Goal: Task Accomplishment & Management: Complete application form

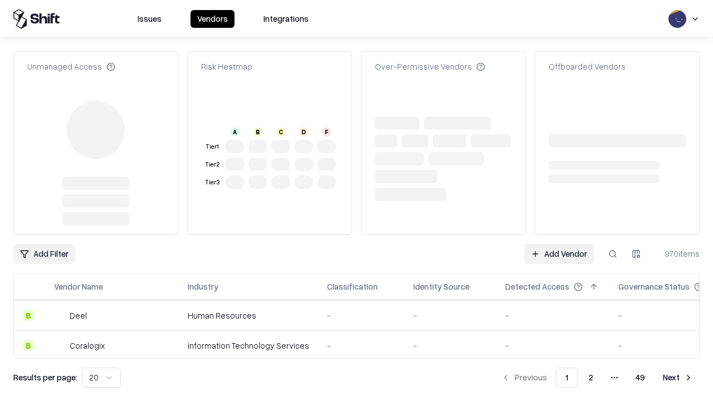
click at [559, 244] on link "Add Vendor" at bounding box center [559, 254] width 70 height 20
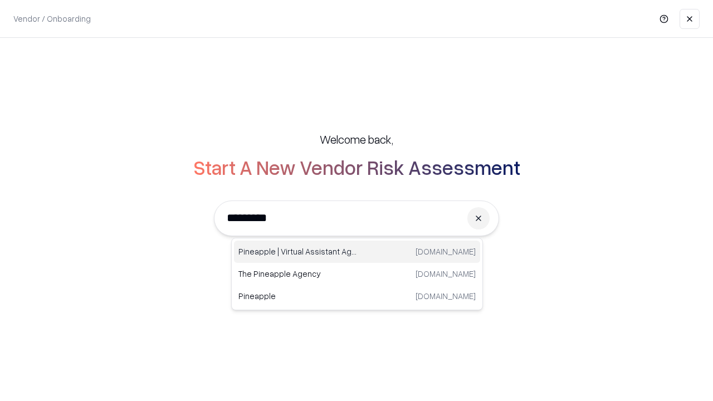
click at [357, 252] on div "Pineapple | Virtual Assistant Agency [DOMAIN_NAME]" at bounding box center [357, 252] width 246 height 22
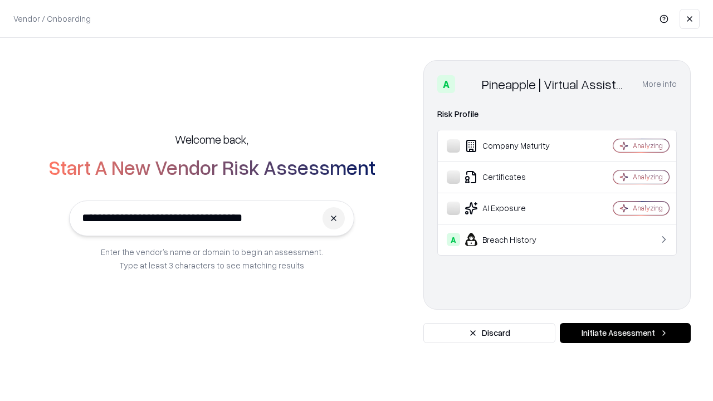
type input "**********"
click at [625, 333] on button "Initiate Assessment" at bounding box center [625, 333] width 131 height 20
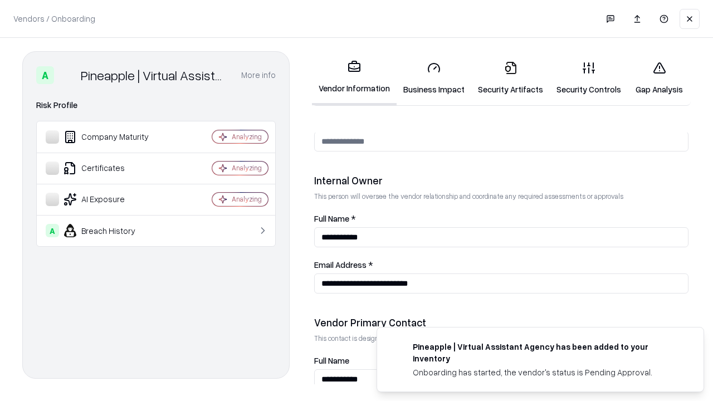
scroll to position [577, 0]
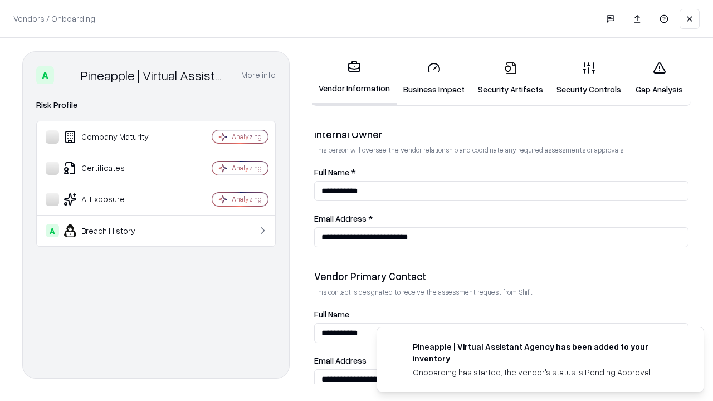
click at [434, 78] on link "Business Impact" at bounding box center [434, 78] width 75 height 52
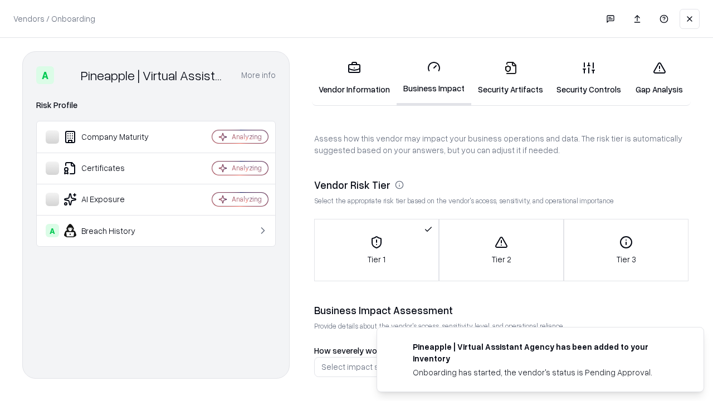
click at [659, 78] on link "Gap Analysis" at bounding box center [659, 78] width 63 height 52
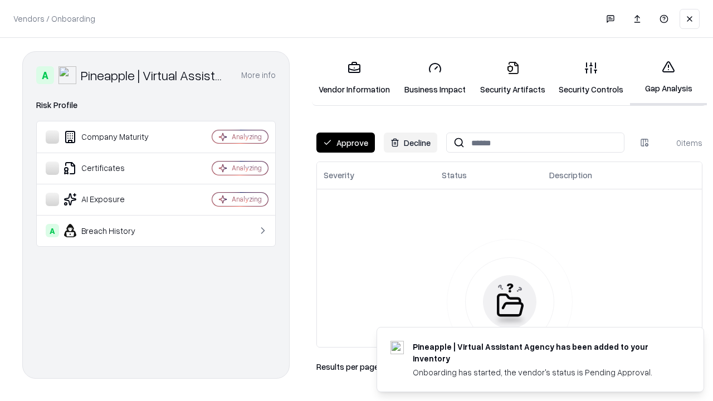
click at [345, 143] on button "Approve" at bounding box center [346, 143] width 59 height 20
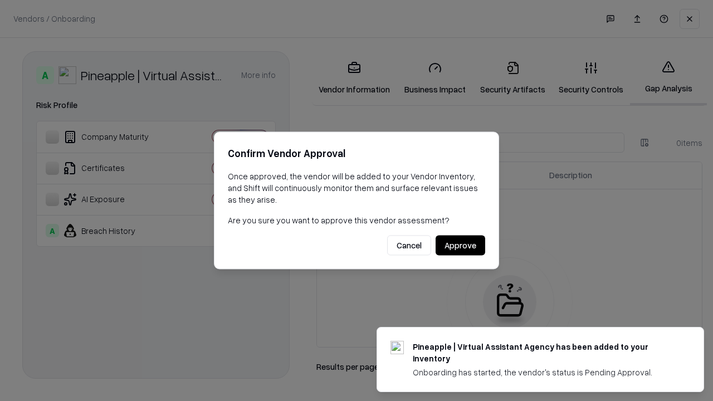
click at [460, 245] on button "Approve" at bounding box center [461, 246] width 50 height 20
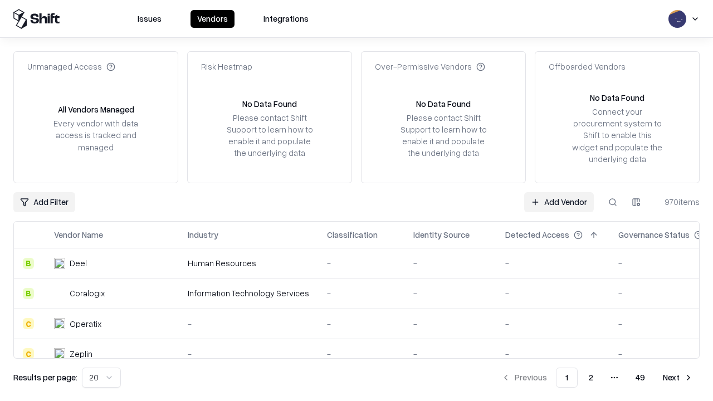
type input "**********"
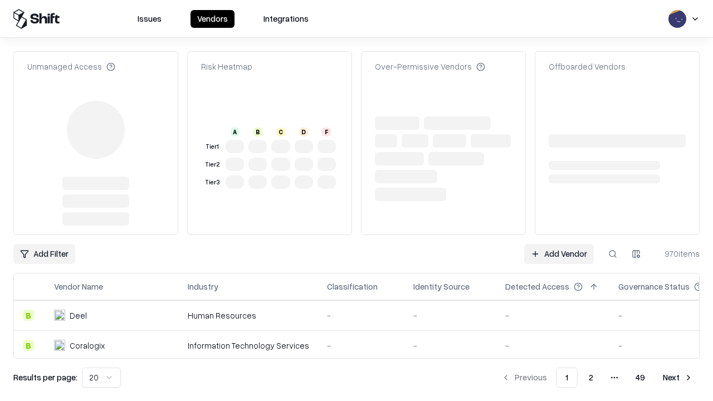
click at [559, 244] on link "Add Vendor" at bounding box center [559, 254] width 70 height 20
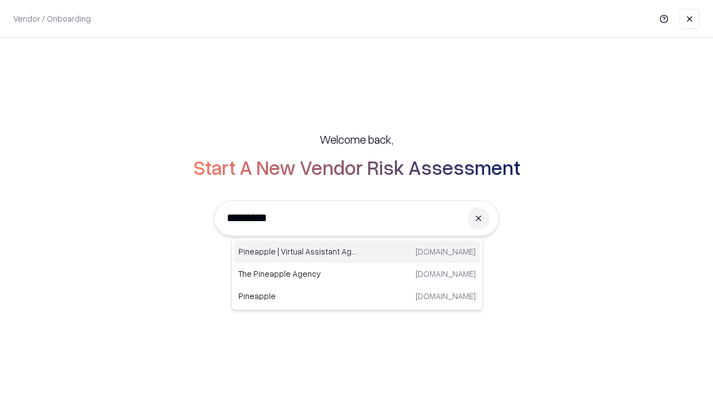
click at [357, 252] on div "Pineapple | Virtual Assistant Agency [DOMAIN_NAME]" at bounding box center [357, 252] width 246 height 22
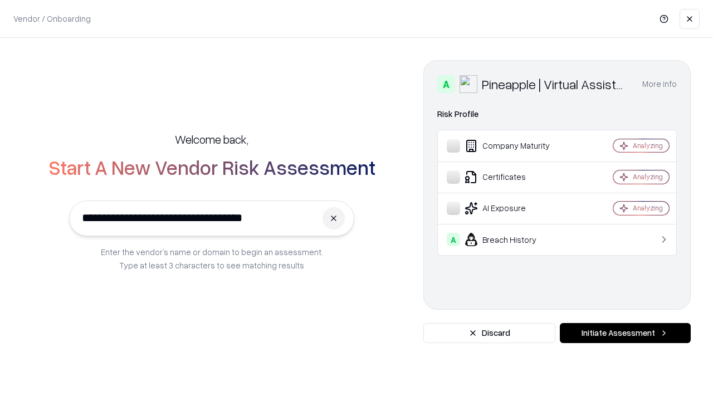
type input "**********"
click at [625, 333] on button "Initiate Assessment" at bounding box center [625, 333] width 131 height 20
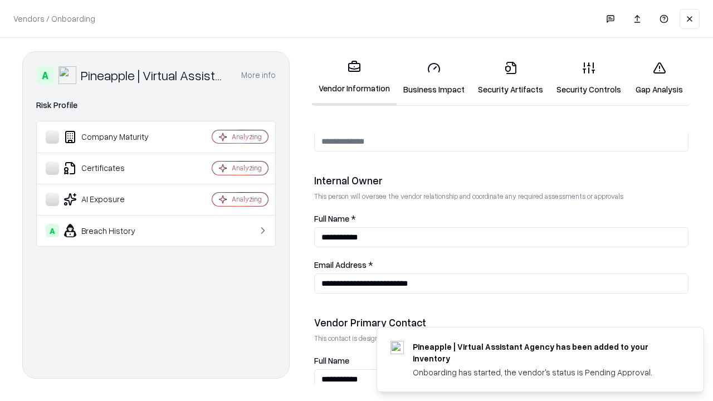
scroll to position [577, 0]
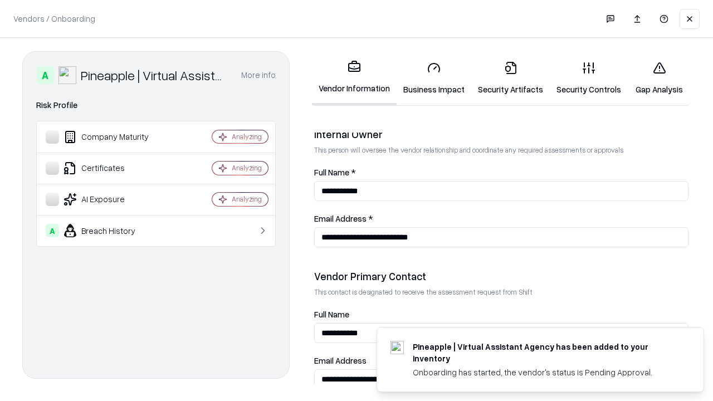
click at [659, 78] on link "Gap Analysis" at bounding box center [659, 78] width 63 height 52
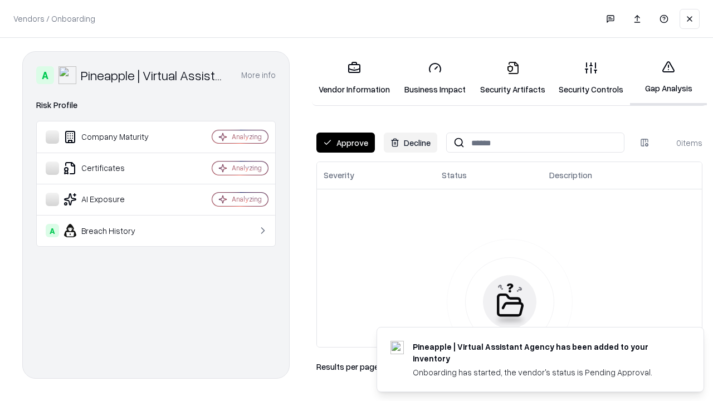
click at [345, 143] on button "Approve" at bounding box center [346, 143] width 59 height 20
